Goal: Task Accomplishment & Management: Complete application form

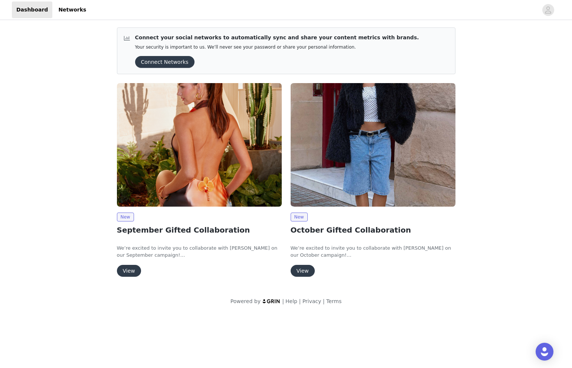
click at [131, 270] on button "View" at bounding box center [129, 271] width 24 height 12
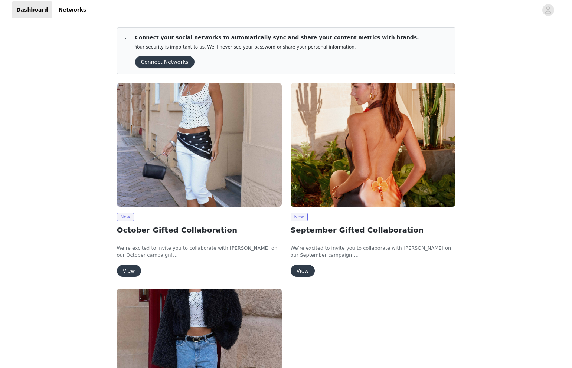
click at [124, 270] on button "View" at bounding box center [129, 271] width 24 height 12
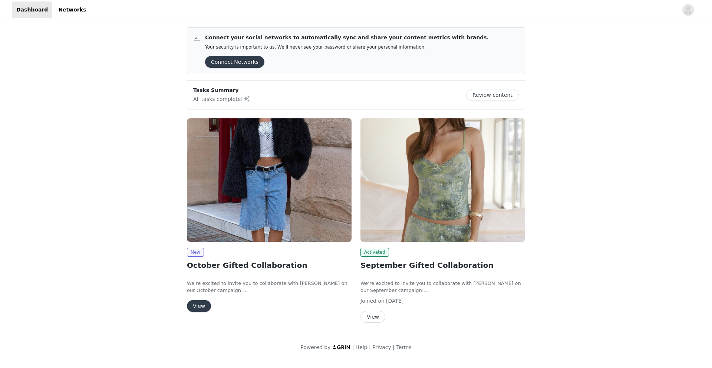
click at [200, 303] on button "View" at bounding box center [199, 306] width 24 height 12
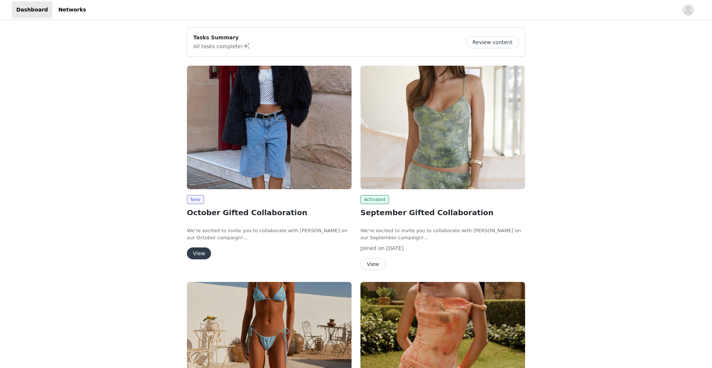
click at [202, 252] on button "View" at bounding box center [199, 253] width 24 height 12
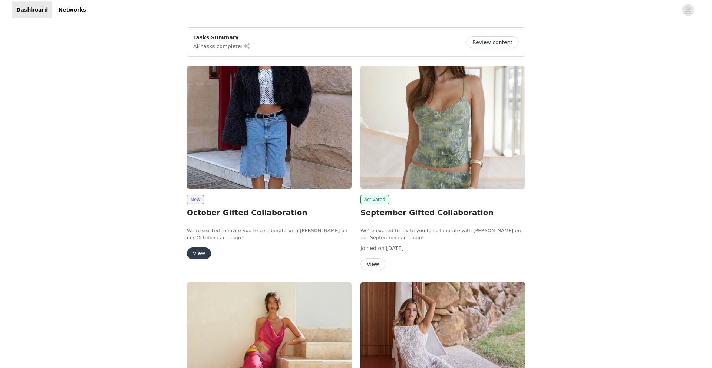
click at [199, 257] on button "View" at bounding box center [199, 253] width 24 height 12
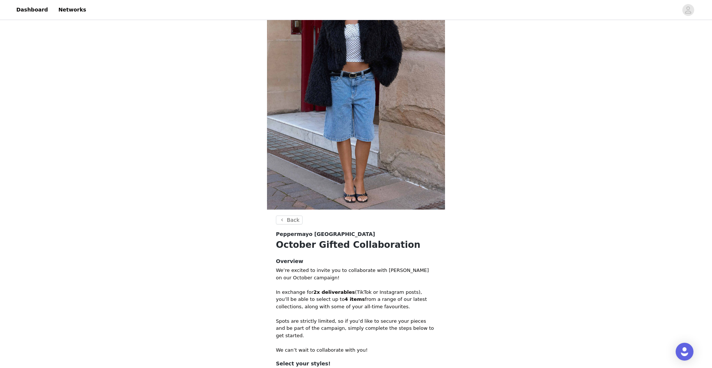
scroll to position [173, 0]
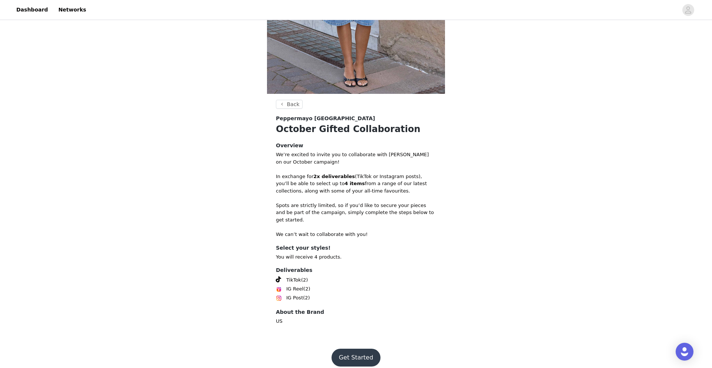
click at [364, 354] on button "Get Started" at bounding box center [356, 358] width 49 height 18
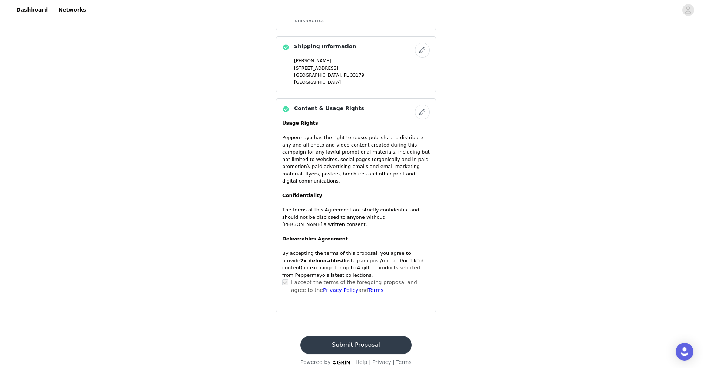
click at [351, 344] on button "Submit Proposal" at bounding box center [355, 345] width 111 height 18
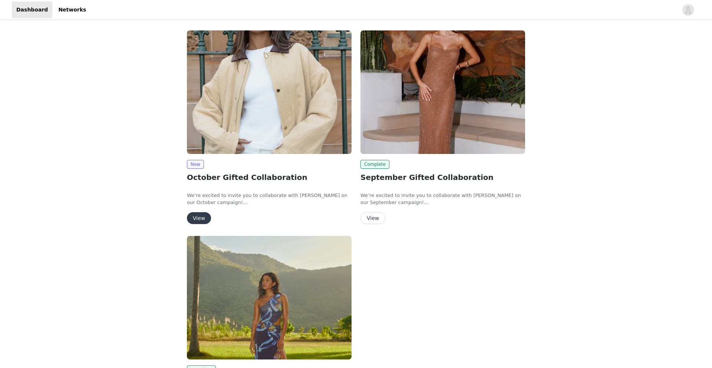
click at [198, 216] on button "View" at bounding box center [199, 218] width 24 height 12
